Goal: Check status: Check status

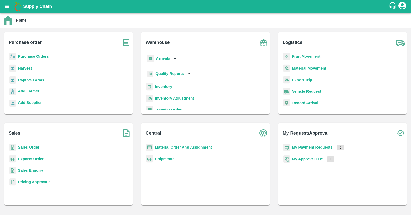
click at [36, 58] on b "Purchase Orders" at bounding box center [33, 56] width 31 height 4
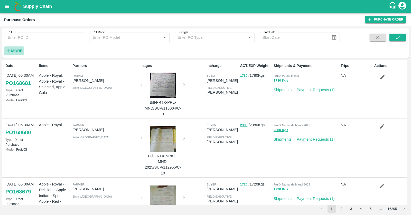
click at [17, 51] on strong "More" at bounding box center [17, 51] width 12 height 4
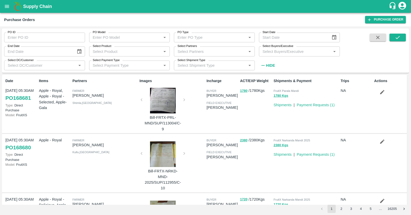
click at [144, 53] on input "Select Product" at bounding box center [125, 51] width 69 height 7
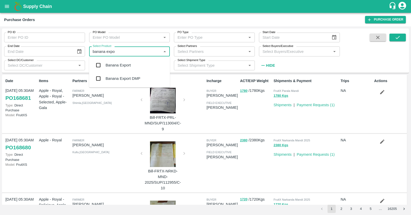
type input "banana expor"
click at [142, 64] on div "Banana Export" at bounding box center [129, 65] width 81 height 13
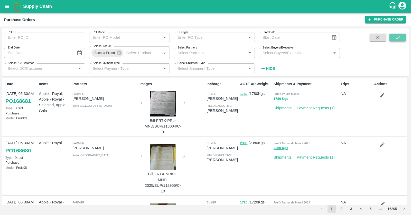
click at [399, 38] on icon "submit" at bounding box center [398, 38] width 6 height 6
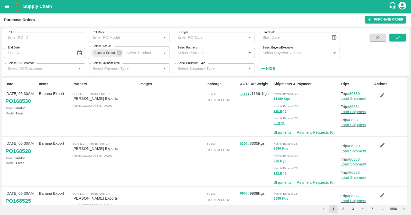
scroll to position [407, 0]
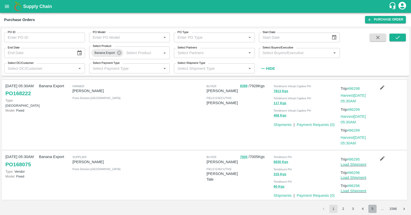
click at [373, 208] on button "5" at bounding box center [372, 209] width 8 height 8
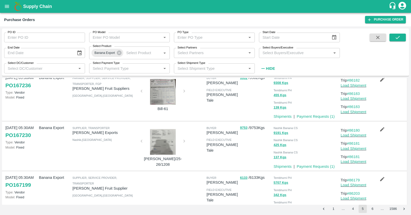
scroll to position [265, 0]
click at [322, 118] on link "Payment Requests ( 1 )" at bounding box center [316, 117] width 38 height 4
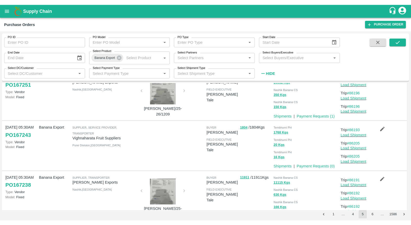
scroll to position [121, 0]
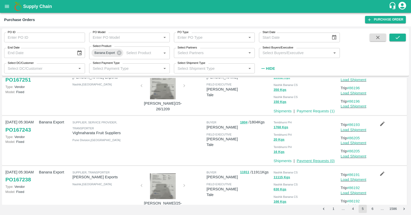
click at [322, 159] on link "Payment Requests ( 0 )" at bounding box center [316, 161] width 38 height 4
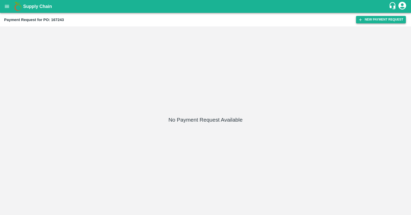
click at [378, 22] on button "New Payment Request" at bounding box center [381, 19] width 50 height 7
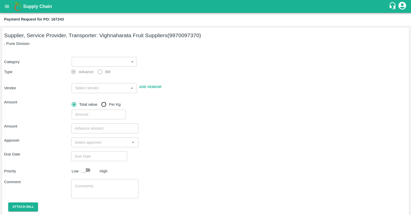
click at [114, 62] on body "Supply Chain Payment Request for PO: 167243 Supplier, Service Provider, Transpo…" at bounding box center [205, 107] width 411 height 215
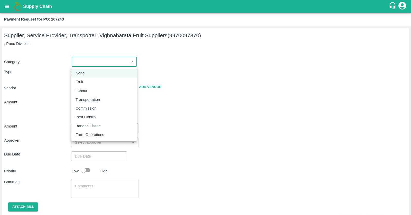
click at [101, 82] on div "Fruit" at bounding box center [104, 82] width 57 height 6
type input "1"
type input "Vighnaharata Fruit Suppliers - 9970097370(Supplier, Service Provider, Transport…"
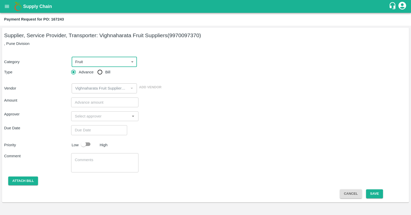
click at [84, 57] on body "Supply Chain Payment Request for PO: 167243 Supplier, Service Provider, Transpo…" at bounding box center [205, 107] width 411 height 215
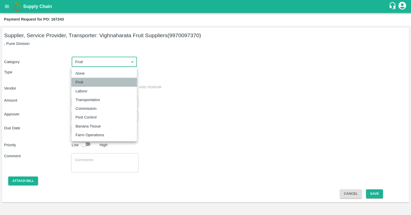
click at [82, 81] on p "Fruit" at bounding box center [80, 82] width 8 height 6
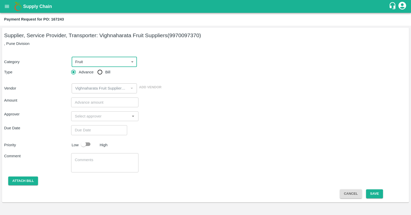
click at [103, 72] on input "Bill" at bounding box center [100, 72] width 10 height 10
radio input "true"
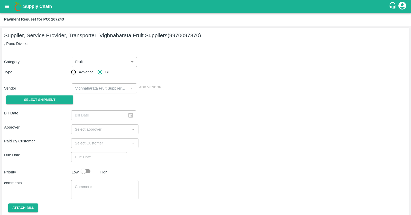
scroll to position [16, 0]
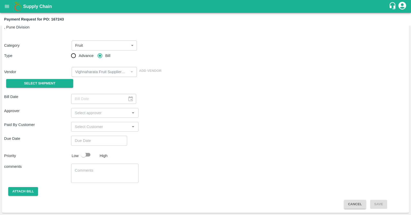
click at [45, 88] on div "Select Shipment" at bounding box center [37, 83] width 67 height 13
click at [45, 84] on span "Select Shipment" at bounding box center [39, 84] width 31 height 6
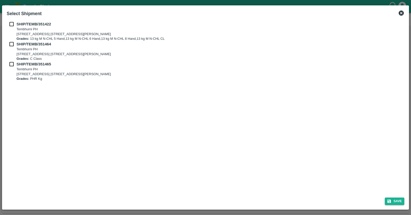
click at [43, 23] on b "SHIP/TEMB/351422" at bounding box center [33, 24] width 34 height 4
checkbox input "true"
click at [398, 202] on button "Save" at bounding box center [395, 201] width 20 height 7
type input "04/08/2025"
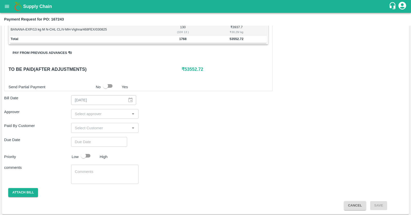
scroll to position [0, 0]
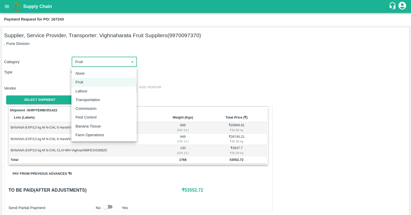
click at [94, 62] on body "Supply Chain Payment Request for PO: 167243 Supplier, Service Provider, Transpo…" at bounding box center [205, 107] width 411 height 215
click at [179, 73] on div at bounding box center [205, 107] width 411 height 215
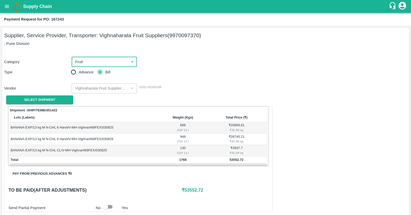
click at [103, 61] on body "Supply Chain Payment Request for PO: 167243 Supplier, Service Provider, Transpo…" at bounding box center [205, 107] width 411 height 215
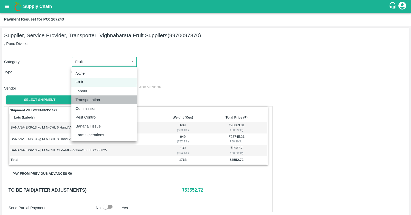
click at [106, 98] on div "Transportation" at bounding box center [104, 100] width 57 height 6
type input "4"
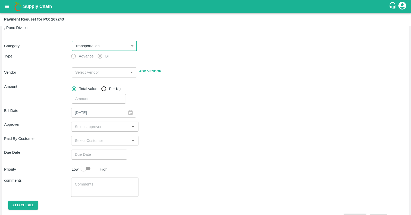
scroll to position [23, 0]
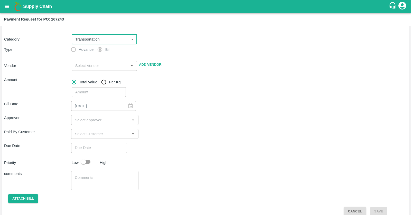
click at [114, 66] on input "input" at bounding box center [100, 65] width 54 height 7
click at [153, 122] on div "Approver ​" at bounding box center [205, 120] width 403 height 10
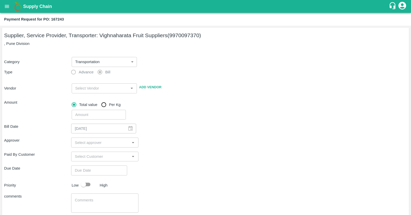
click at [100, 155] on input "input" at bounding box center [100, 156] width 55 height 7
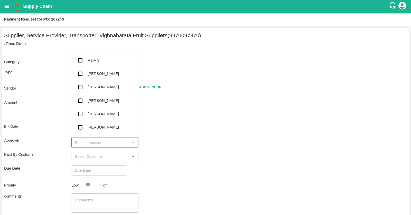
click at [108, 141] on input "input" at bounding box center [100, 142] width 55 height 7
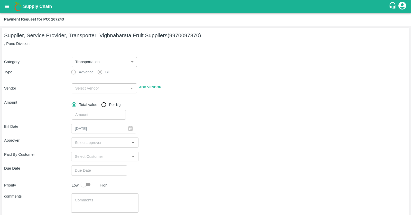
click at [186, 145] on div "Approver ​" at bounding box center [205, 143] width 403 height 10
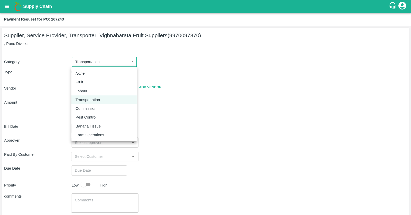
click at [112, 65] on body "Supply Chain Payment Request for PO: 167243 Supplier, Service Provider, Transpo…" at bounding box center [205, 107] width 411 height 215
click at [113, 82] on div "Fruit" at bounding box center [104, 82] width 57 height 6
type input "1"
radio input "true"
type input "Vighnaharata Fruit Suppliers - 9970097370(Supplier, Service Provider, Transport…"
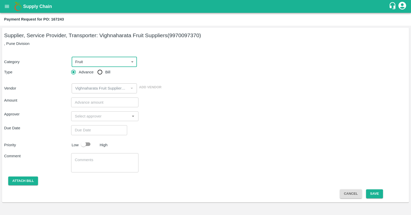
click at [101, 70] on input "Bill" at bounding box center [100, 72] width 10 height 10
radio input "true"
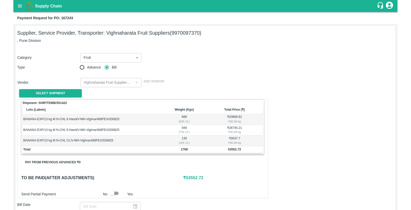
scroll to position [111, 0]
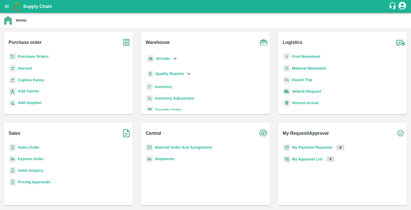
click at [35, 150] on b "Sales Order" at bounding box center [28, 147] width 21 height 4
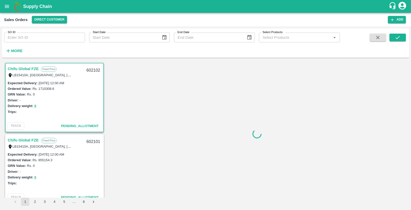
click at [23, 51] on button "More" at bounding box center [14, 50] width 20 height 9
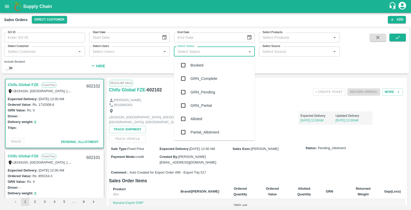
click at [220, 52] on input "Select Status" at bounding box center [209, 51] width 69 height 7
click at [218, 66] on div "Booked" at bounding box center [214, 65] width 81 height 13
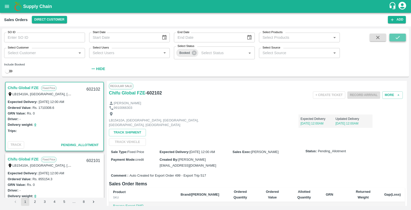
click at [397, 37] on icon "submit" at bounding box center [398, 38] width 6 height 6
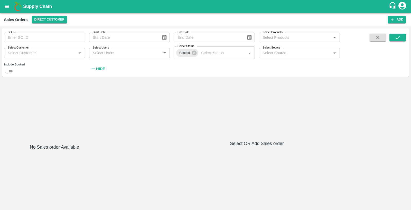
click at [288, 37] on input "Select Products" at bounding box center [294, 37] width 69 height 7
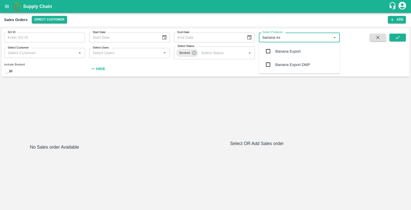
type input "banana exp"
click at [284, 53] on div "Banana Export" at bounding box center [287, 52] width 25 height 6
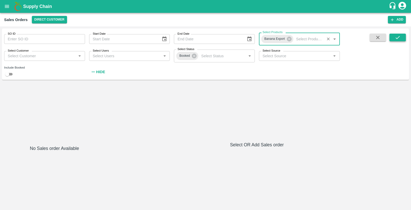
click at [405, 37] on button "submit" at bounding box center [397, 38] width 16 height 8
click at [11, 74] on input "checkbox" at bounding box center [7, 74] width 18 height 6
checkbox input "true"
click at [396, 35] on icon "submit" at bounding box center [398, 38] width 6 height 6
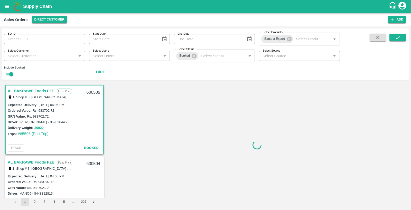
click at [39, 89] on link "AL BAKRAWE Foods FZE" at bounding box center [31, 91] width 46 height 7
click at [46, 107] on div "Expected Delivery : 30 Jul 2025, 04:05 PM" at bounding box center [55, 105] width 94 height 6
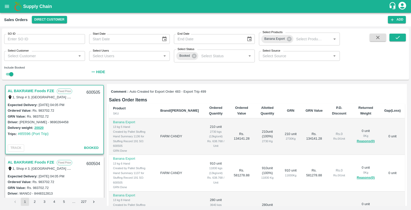
scroll to position [139, 0]
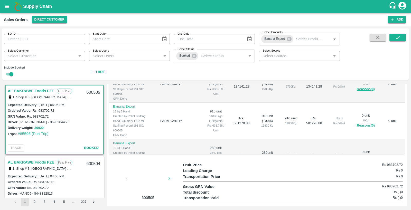
click at [152, 176] on div at bounding box center [148, 179] width 39 height 27
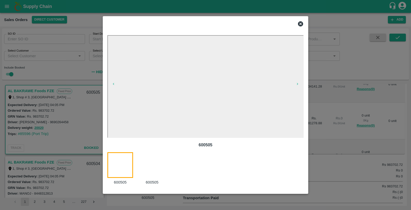
click at [150, 159] on div at bounding box center [155, 168] width 32 height 33
click at [120, 169] on div at bounding box center [123, 168] width 32 height 33
click at [301, 23] on icon at bounding box center [300, 24] width 6 height 6
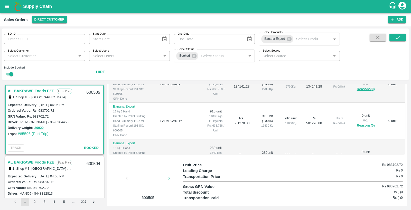
click at [151, 170] on div at bounding box center [148, 179] width 39 height 27
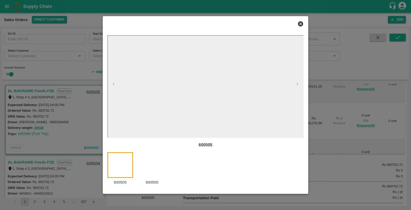
click at [328, 137] on div at bounding box center [205, 105] width 411 height 210
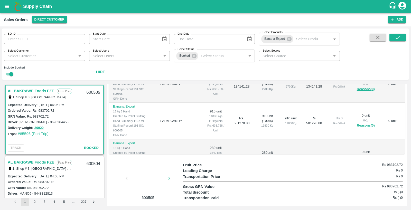
scroll to position [0, 0]
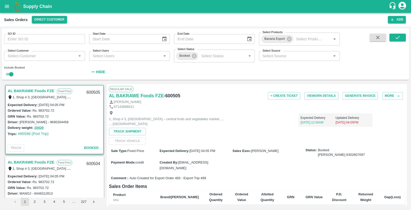
drag, startPoint x: 229, startPoint y: 150, endPoint x: 160, endPoint y: 150, distance: 69.1
click at [160, 150] on div "Expected Delivery : 30 Jul 2025, 04:05 PM" at bounding box center [196, 151] width 73 height 6
click at [172, 149] on label "Expected Delivery :" at bounding box center [175, 151] width 30 height 4
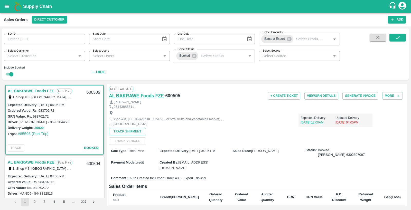
click at [182, 137] on div "1, Shop # 3, Ras Al Khor – central fruits and vegetables market, , , , , United…" at bounding box center [257, 126] width 296 height 35
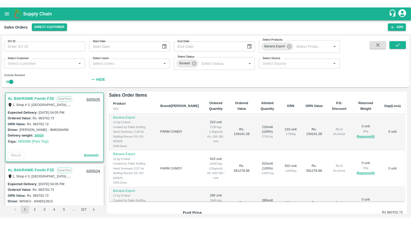
scroll to position [139, 0]
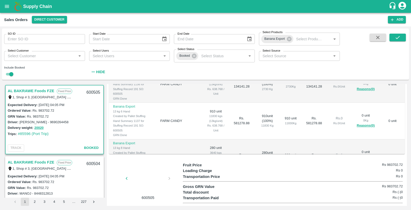
click at [169, 172] on div "600505" at bounding box center [146, 181] width 74 height 38
click at [160, 174] on div at bounding box center [148, 179] width 39 height 27
click at [148, 173] on div at bounding box center [148, 179] width 39 height 27
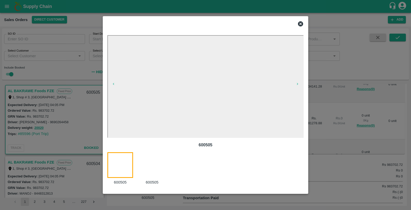
click at [148, 172] on div at bounding box center [155, 168] width 32 height 33
click at [116, 163] on div at bounding box center [123, 168] width 32 height 33
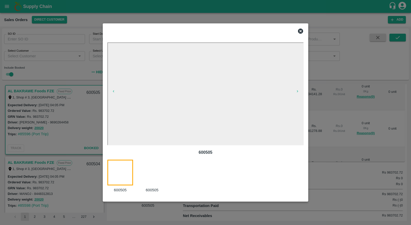
scroll to position [124, 0]
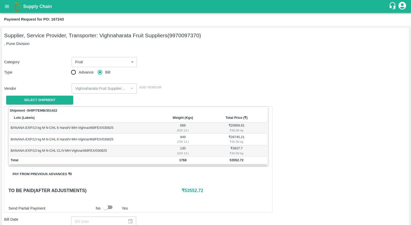
scroll to position [111, 0]
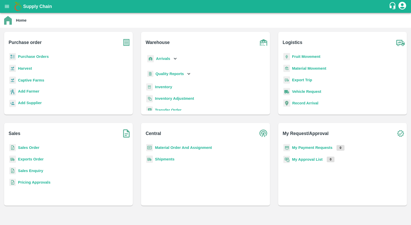
click at [33, 160] on b "Exports Order" at bounding box center [31, 159] width 26 height 4
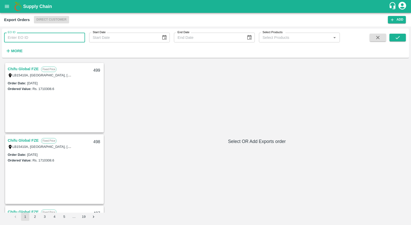
click at [46, 40] on input "EO ID" at bounding box center [44, 38] width 81 height 10
type input "487"
click at [398, 38] on icon "submit" at bounding box center [398, 38] width 6 height 6
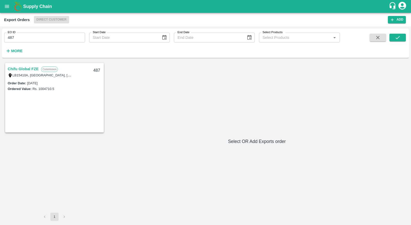
click at [29, 69] on link "Chifu Global FZE" at bounding box center [23, 69] width 31 height 7
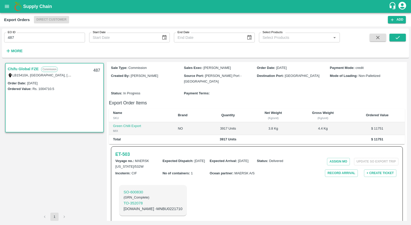
scroll to position [66, 0]
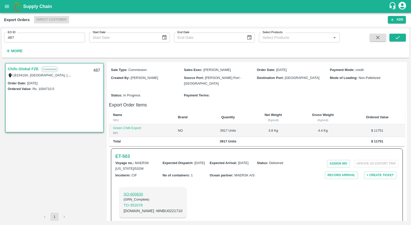
click at [138, 191] on p "SO- 600830" at bounding box center [153, 194] width 59 height 6
click at [128, 153] on h6 "ET- 503" at bounding box center [122, 156] width 14 height 7
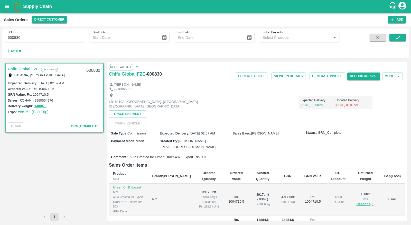
scroll to position [1, 0]
click at [153, 73] on h6 "- 600830" at bounding box center [153, 73] width 16 height 7
click at [185, 74] on div "Chifu Global FZE - 600830" at bounding box center [158, 73] width 99 height 7
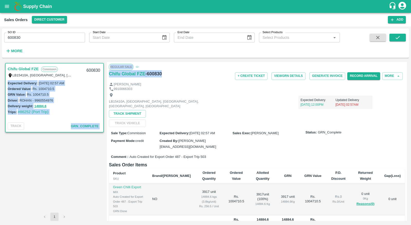
drag, startPoint x: 185, startPoint y: 74, endPoint x: 106, endPoint y: 73, distance: 79.4
click at [106, 73] on div "Chifu Global FZE Commission LB15410A, Jebel Ali Free Zone, Jafza, Dubai, Dubai,…" at bounding box center [205, 141] width 403 height 159
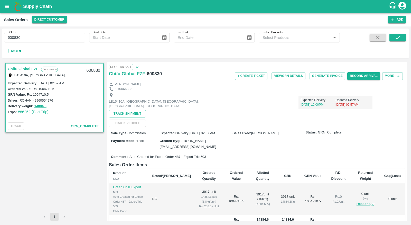
click at [172, 83] on div "Divyesh" at bounding box center [257, 84] width 296 height 5
drag, startPoint x: 175, startPoint y: 72, endPoint x: 108, endPoint y: 76, distance: 66.4
click at [108, 76] on div "Regular Sale Chifu Global FZE - 600830 + Create Ticket View GRN Details Generat…" at bounding box center [257, 141] width 300 height 159
copy div "Chifu Global FZE - 600830"
click at [188, 143] on div "Sale Type : Commission Expected Delivery : 11 Aug 2025, 02:57 AM Sales Exec : H…" at bounding box center [257, 139] width 296 height 25
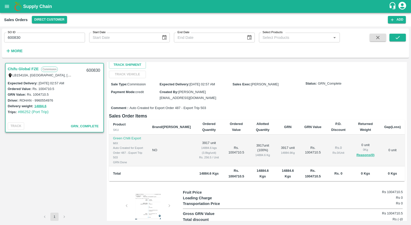
scroll to position [57, 0]
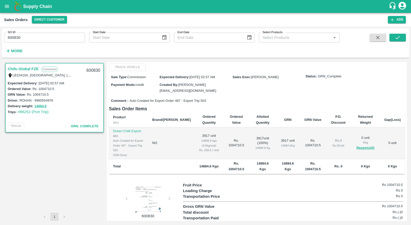
click at [151, 186] on div at bounding box center [148, 199] width 39 height 26
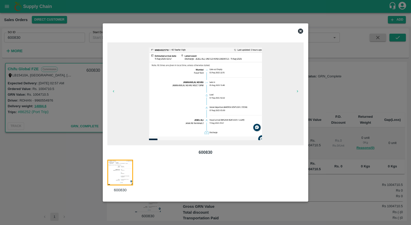
click at [36, 174] on div at bounding box center [205, 112] width 411 height 225
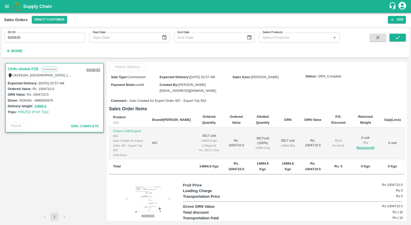
click at [151, 186] on div at bounding box center [148, 199] width 39 height 26
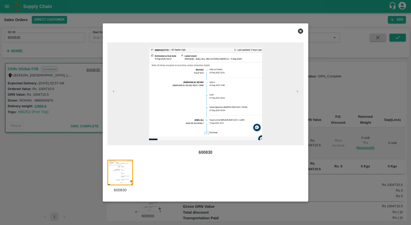
click at [334, 171] on div at bounding box center [205, 112] width 411 height 225
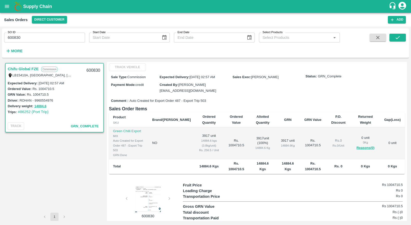
click at [8, 5] on icon "open drawer" at bounding box center [7, 7] width 6 height 6
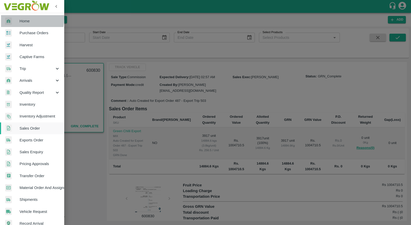
click at [17, 18] on div at bounding box center [12, 20] width 14 height 7
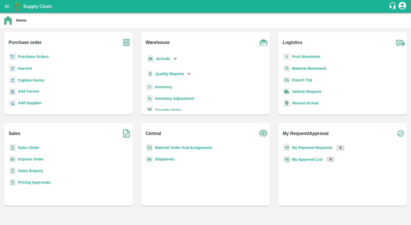
click at [28, 159] on b "Exports Order" at bounding box center [31, 159] width 26 height 4
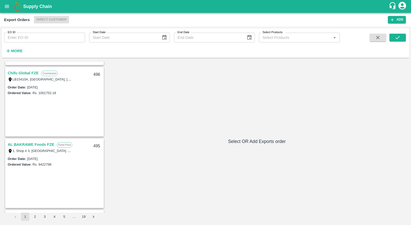
scroll to position [210, 0]
click at [31, 75] on link "Chifu Global FZE" at bounding box center [23, 73] width 31 height 7
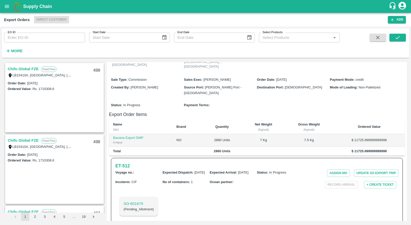
click at [29, 64] on div "Chifu Global FZE Fixed Price LB15410A, Jebel Ali Free Zone, Jafza, Dubai, Dubai…" at bounding box center [55, 71] width 98 height 16
click at [29, 66] on link "Chifu Global FZE" at bounding box center [23, 69] width 31 height 7
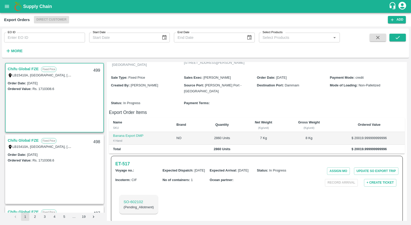
click at [24, 140] on link "Chifu Global FZE" at bounding box center [23, 140] width 31 height 7
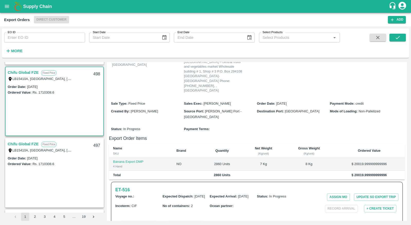
click at [34, 144] on link "Chifu Global FZE" at bounding box center [23, 144] width 31 height 7
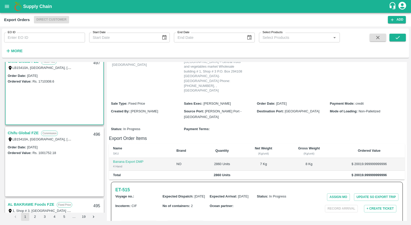
scroll to position [152, 0]
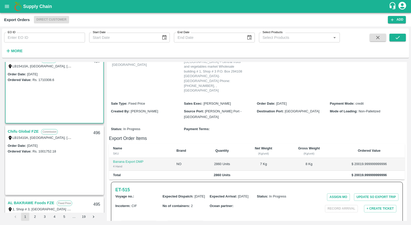
click at [35, 129] on link "Chifu Global FZE" at bounding box center [23, 131] width 31 height 7
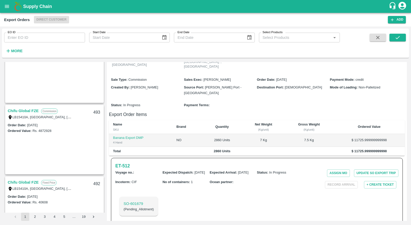
scroll to position [386, 0]
click at [33, 111] on link "Chifu Global FZE" at bounding box center [23, 111] width 31 height 7
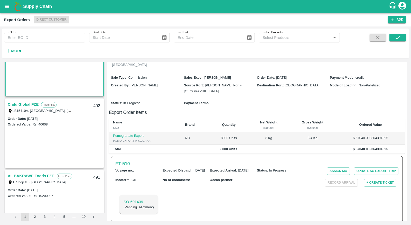
scroll to position [466, 0]
click at [24, 105] on link "Chifu Global FZE" at bounding box center [23, 103] width 31 height 7
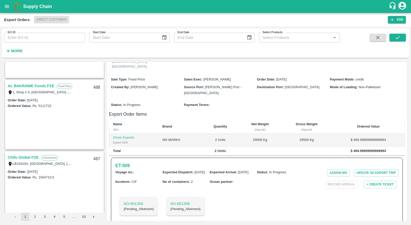
scroll to position [781, 0]
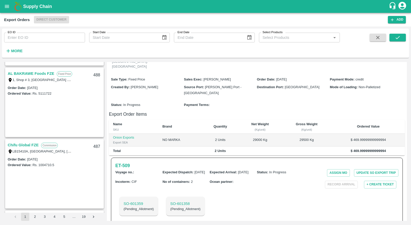
click at [30, 143] on link "Chifu Global FZE" at bounding box center [23, 145] width 31 height 7
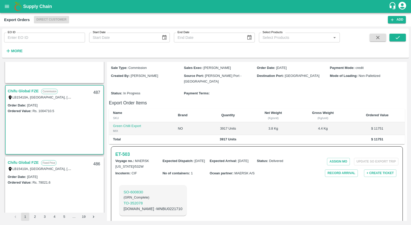
scroll to position [838, 0]
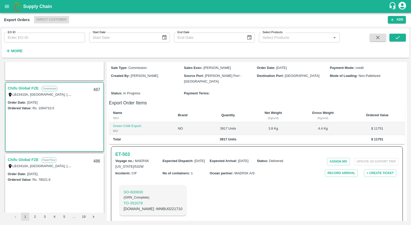
click at [30, 157] on link "Chifu Global FZE" at bounding box center [23, 159] width 31 height 7
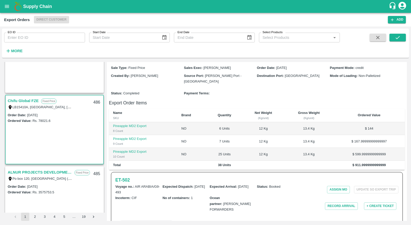
scroll to position [98, 0]
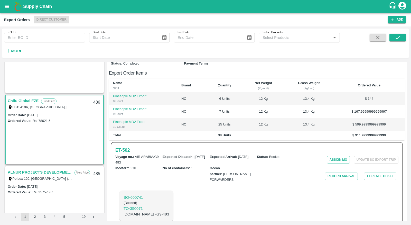
click at [39, 171] on link "ALNUR PROJECTS DEVELOPMENT" at bounding box center [40, 172] width 64 height 7
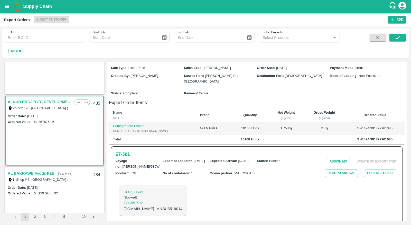
scroll to position [971, 0]
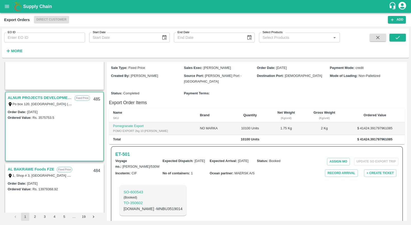
click at [22, 172] on div "1, Shop # 3, [GEOGRAPHIC_DATA] – central fruits and vegetables market, , , , , …" at bounding box center [40, 175] width 64 height 6
click at [23, 169] on link "AL BAKRAWE Foods FZE" at bounding box center [31, 169] width 46 height 7
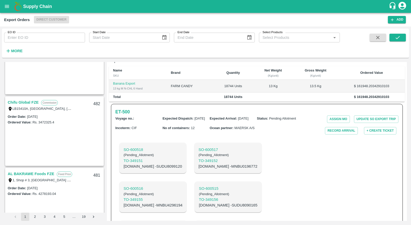
scroll to position [1181, 0]
click at [27, 102] on link "Chifu Global FZE" at bounding box center [23, 102] width 31 height 7
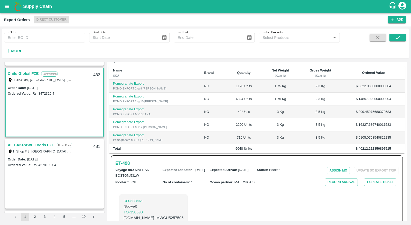
scroll to position [1212, 0]
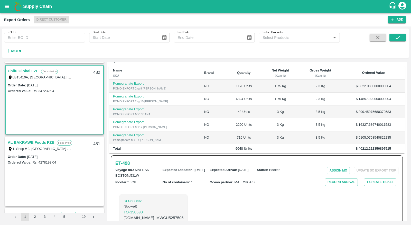
click at [43, 143] on link "AL BAKRAWE Foods FZE" at bounding box center [31, 142] width 46 height 7
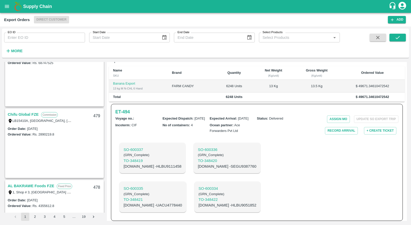
scroll to position [1383, 0]
click at [30, 115] on link "Chifu Global FZE" at bounding box center [23, 114] width 31 height 7
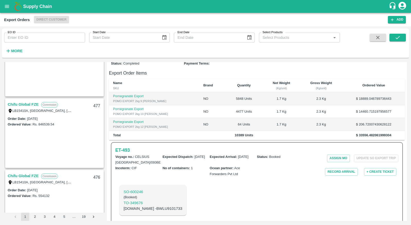
scroll to position [1537, 0]
click at [14, 105] on link "Chifu Global FZE" at bounding box center [23, 103] width 31 height 7
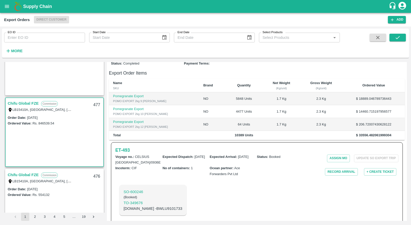
scroll to position [110, 0]
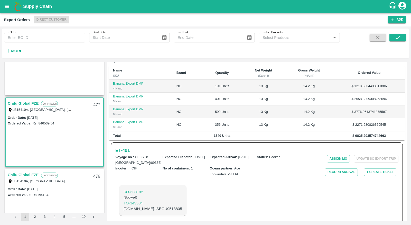
click at [19, 102] on link "Chifu Global FZE" at bounding box center [23, 103] width 31 height 7
click at [34, 102] on link "Chifu Global FZE" at bounding box center [23, 103] width 31 height 7
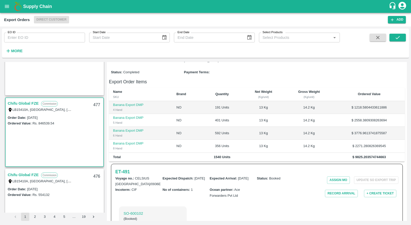
scroll to position [1566, 0]
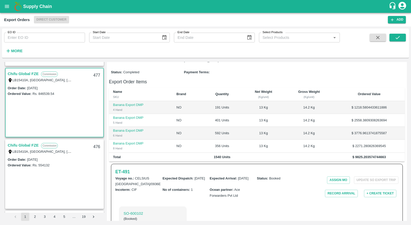
click at [23, 143] on link "Chifu Global FZE" at bounding box center [23, 145] width 31 height 7
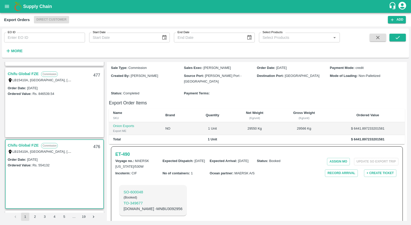
scroll to position [1635, 0]
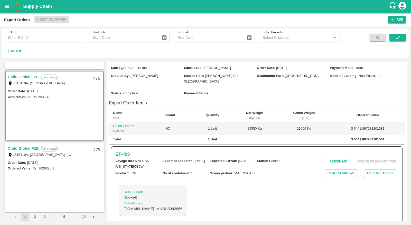
click at [30, 153] on label "LB15410A, [GEOGRAPHIC_DATA], [GEOGRAPHIC_DATA], [GEOGRAPHIC_DATA], [GEOGRAPHIC_…" at bounding box center [94, 154] width 162 height 4
click at [29, 145] on link "Chifu Global FZE" at bounding box center [23, 148] width 31 height 7
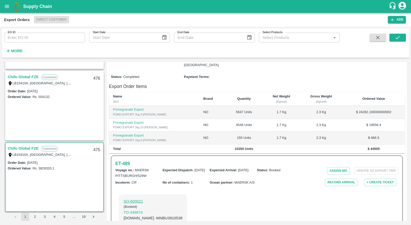
scroll to position [98, 0]
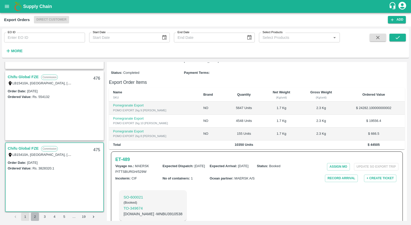
click at [35, 217] on button "2" at bounding box center [35, 216] width 8 height 8
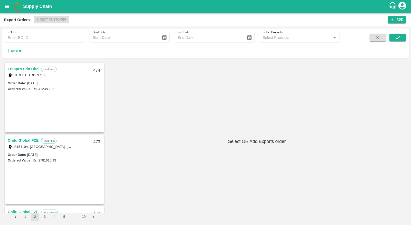
click at [33, 69] on link "Frespro Sdn Bhd" at bounding box center [23, 69] width 31 height 7
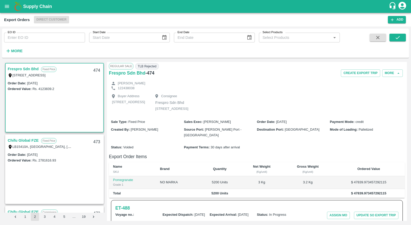
click at [23, 139] on link "Chifu Global FZE" at bounding box center [23, 140] width 31 height 7
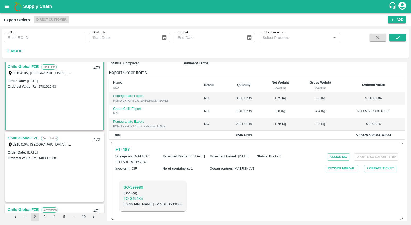
scroll to position [74, 0]
click at [27, 135] on link "Chifu Global FZE" at bounding box center [23, 137] width 31 height 7
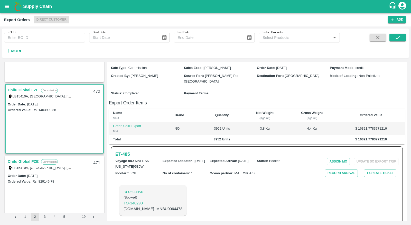
scroll to position [123, 0]
click at [18, 161] on link "Chifu Global FZE" at bounding box center [23, 160] width 31 height 7
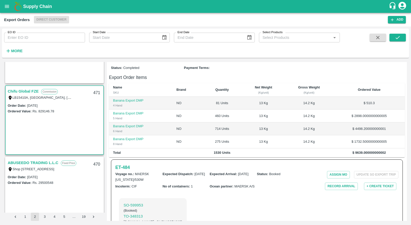
scroll to position [196, 0]
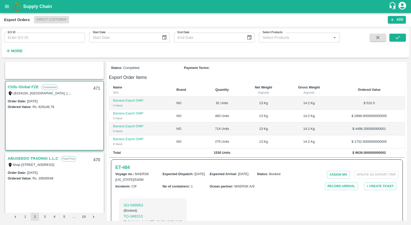
click at [22, 156] on link "ABUSEEDO TRADING L.L.C" at bounding box center [33, 158] width 51 height 7
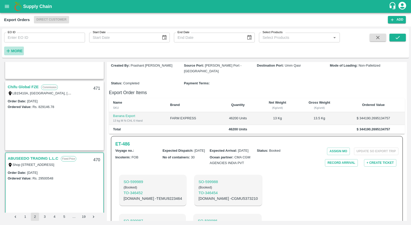
scroll to position [118, 0]
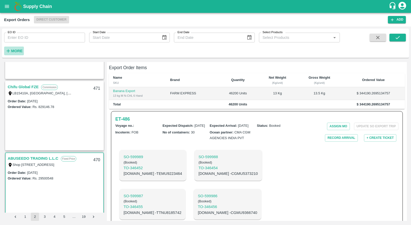
click at [17, 52] on strong "More" at bounding box center [17, 51] width 12 height 4
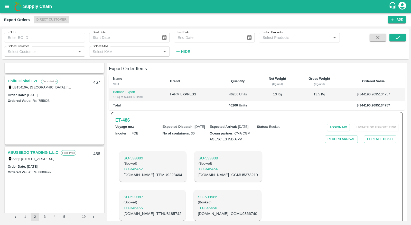
scroll to position [500, 0]
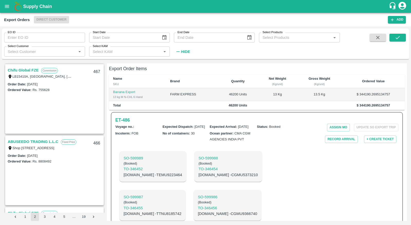
click at [25, 68] on link "Chifu Global FZE" at bounding box center [23, 70] width 31 height 7
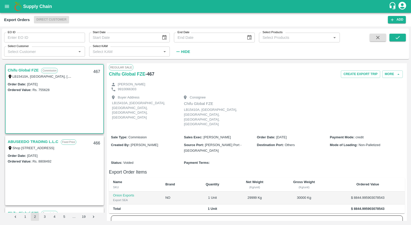
scroll to position [30, 0]
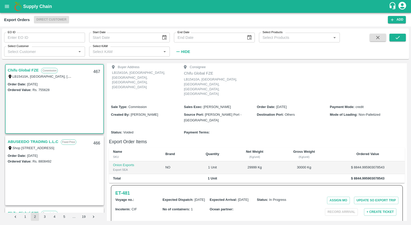
click at [41, 143] on link "ABUSEEDO TRADING L.L.C" at bounding box center [33, 141] width 51 height 7
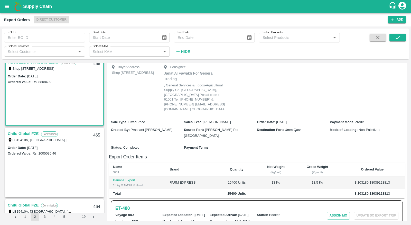
scroll to position [581, 0]
click at [31, 131] on link "Chifu Global FZE" at bounding box center [23, 132] width 31 height 7
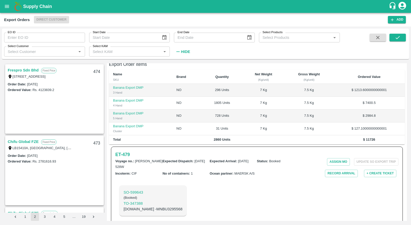
click at [24, 220] on button "1" at bounding box center [25, 216] width 8 height 8
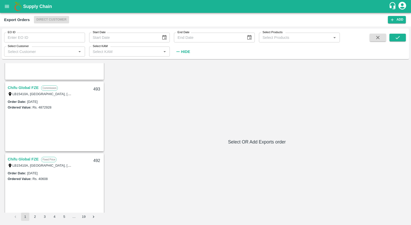
scroll to position [410, 0]
click at [30, 86] on link "Chifu Global FZE" at bounding box center [23, 88] width 31 height 7
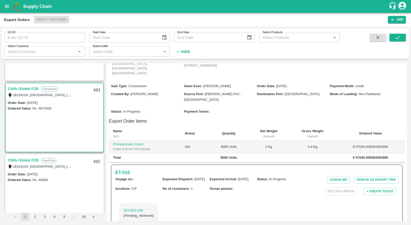
scroll to position [58, 0]
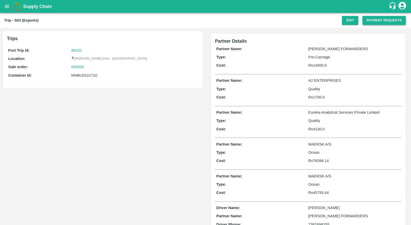
click at [373, 20] on button "Payment Requests" at bounding box center [383, 20] width 43 height 9
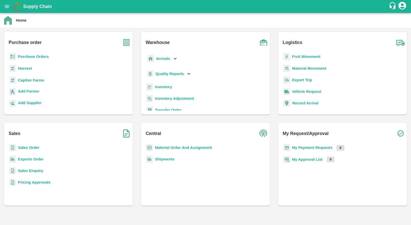
click at [32, 145] on b "Sales Order" at bounding box center [28, 147] width 21 height 4
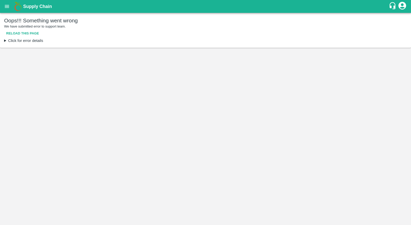
click at [33, 32] on button "Reload this page" at bounding box center [22, 33] width 37 height 9
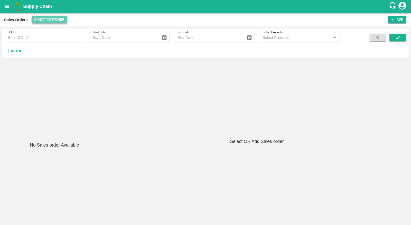
click at [49, 20] on button "Direct Customer" at bounding box center [49, 19] width 35 height 7
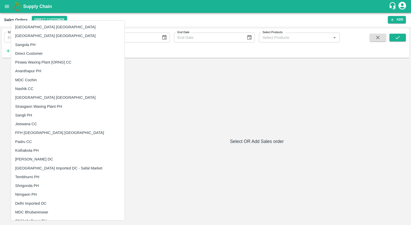
click at [46, 52] on li "Direct Customer" at bounding box center [68, 53] width 114 height 9
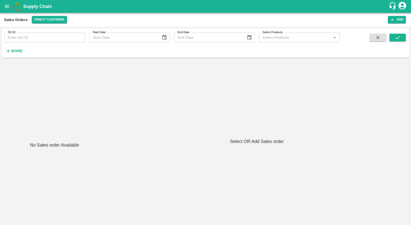
click at [9, 48] on icon "button" at bounding box center [8, 51] width 6 height 6
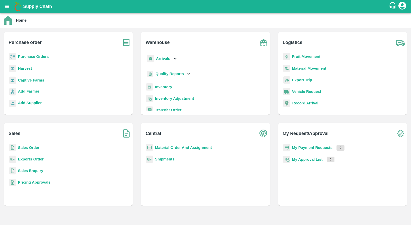
click at [30, 147] on b "Sales Order" at bounding box center [28, 147] width 21 height 4
